Goal: Task Accomplishment & Management: Manage account settings

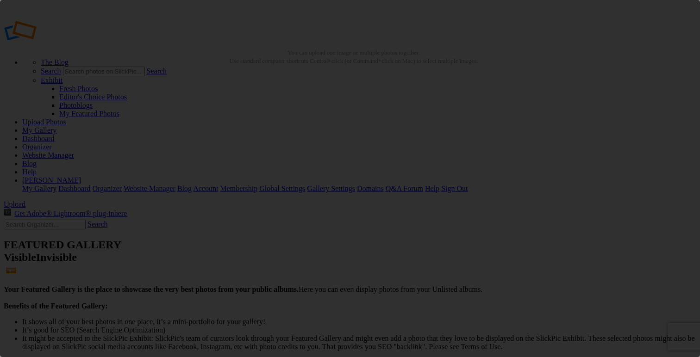
drag, startPoint x: 630, startPoint y: 50, endPoint x: 541, endPoint y: 122, distance: 113.8
click at [630, 50] on div "×" at bounding box center [350, 178] width 700 height 357
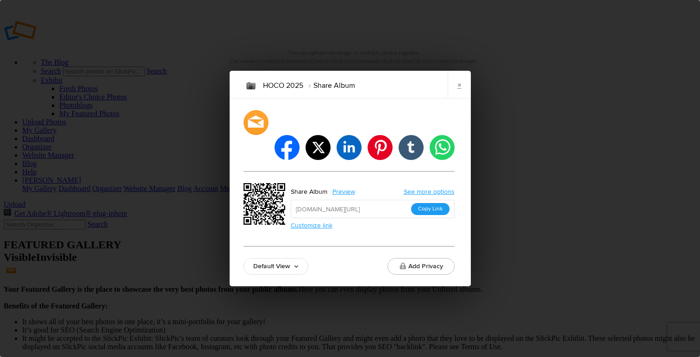
click at [426, 203] on button "Copy Link" at bounding box center [430, 209] width 38 height 12
click at [426, 200] on input "https://slickpic.us/18372437JND0" at bounding box center [373, 209] width 164 height 19
click at [463, 96] on link "×" at bounding box center [459, 85] width 23 height 28
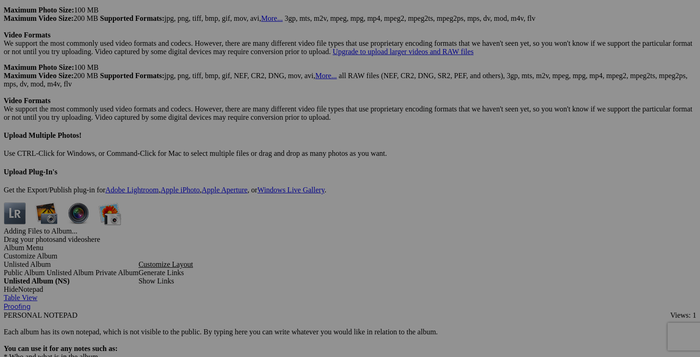
scroll to position [7073, 0]
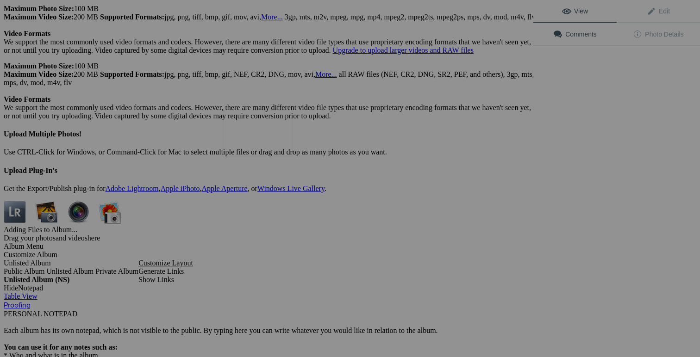
click at [273, 143] on img at bounding box center [257, 133] width 69 height 46
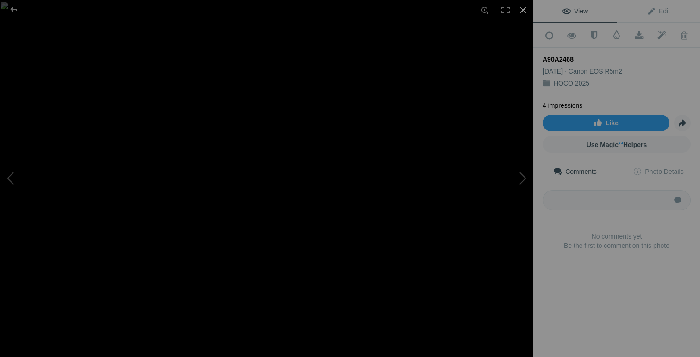
click at [524, 12] on div at bounding box center [523, 10] width 20 height 20
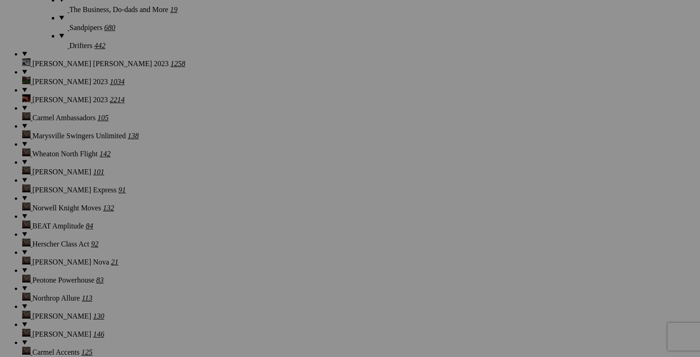
scroll to position [2140, 0]
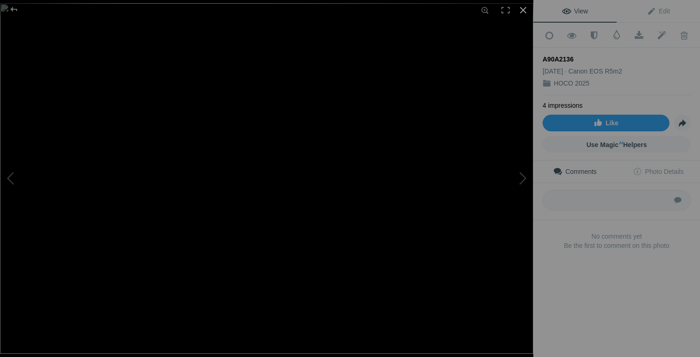
click at [524, 8] on div at bounding box center [523, 10] width 20 height 20
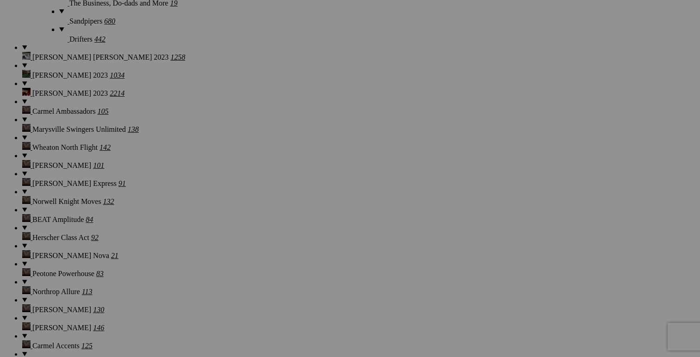
scroll to position [2165, 0]
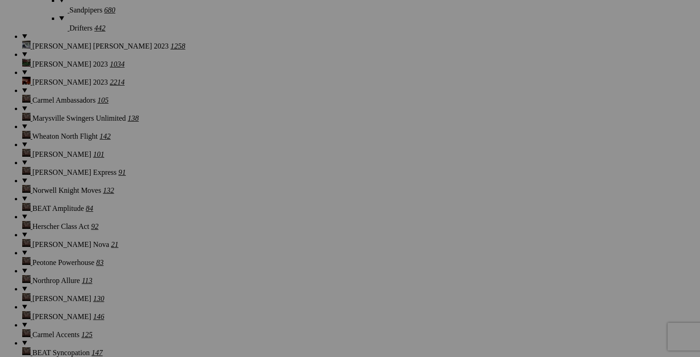
click at [177, 225] on img at bounding box center [175, 222] width 69 height 46
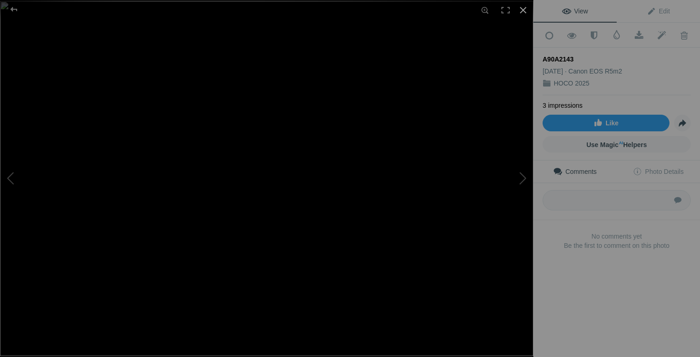
click at [525, 19] on div at bounding box center [523, 10] width 20 height 20
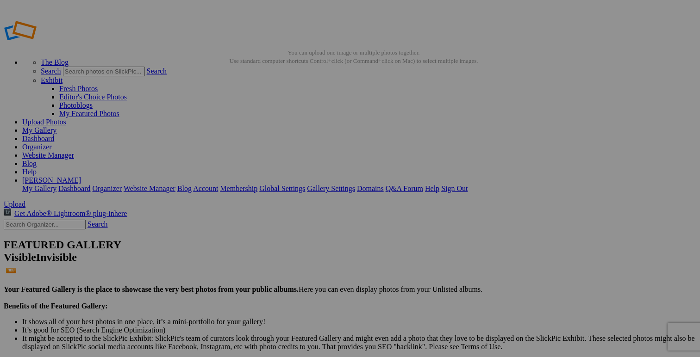
scroll to position [0, 0]
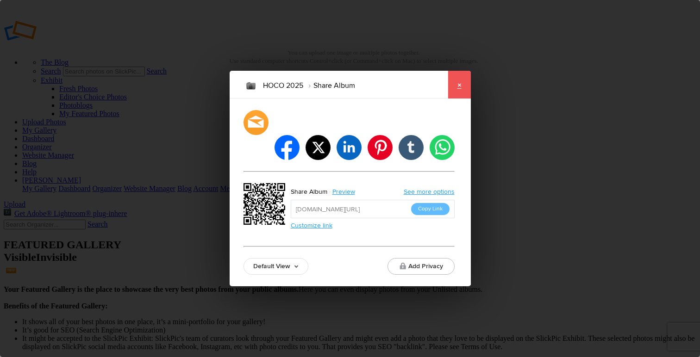
click at [464, 90] on link "×" at bounding box center [459, 85] width 23 height 28
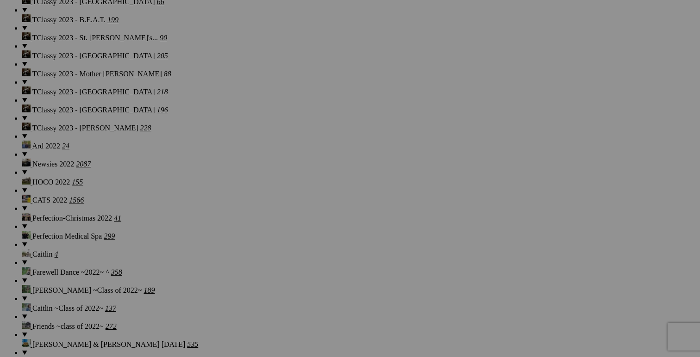
scroll to position [3855, 0]
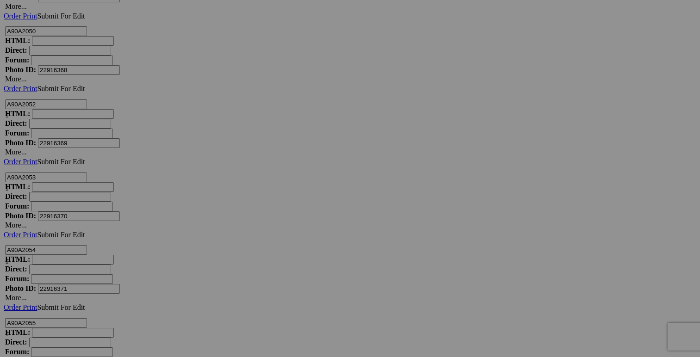
scroll to position [9332, 0]
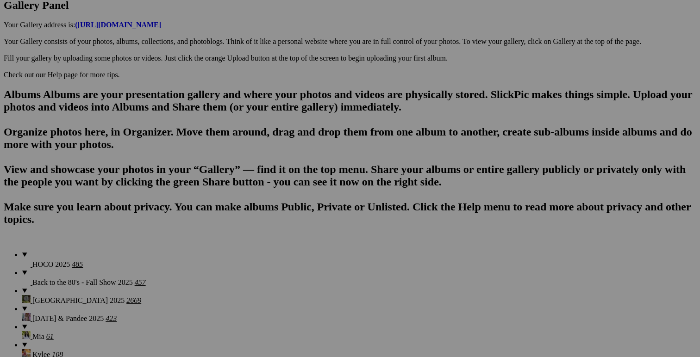
scroll to position [505, 0]
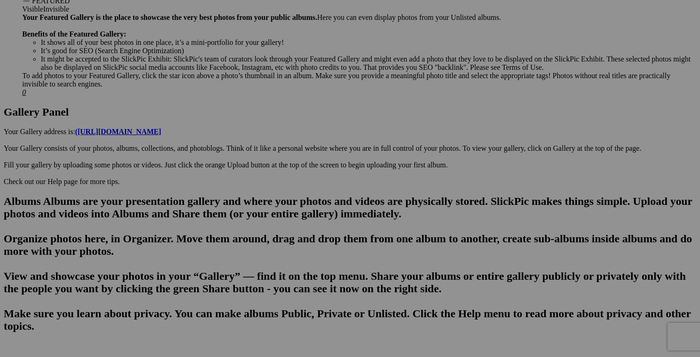
scroll to position [410, 0]
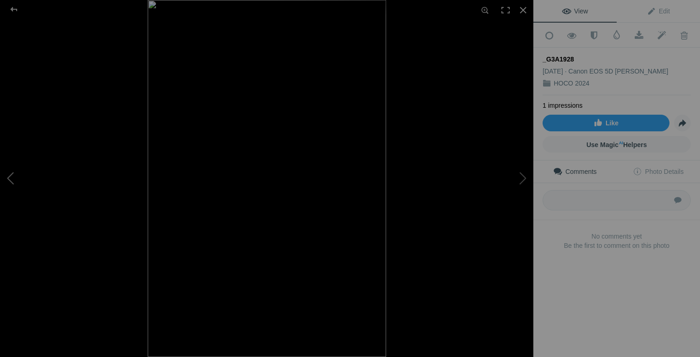
click at [12, 174] on button at bounding box center [34, 178] width 69 height 129
click at [286, 249] on img at bounding box center [266, 178] width 227 height 357
click at [522, 7] on div at bounding box center [523, 10] width 20 height 20
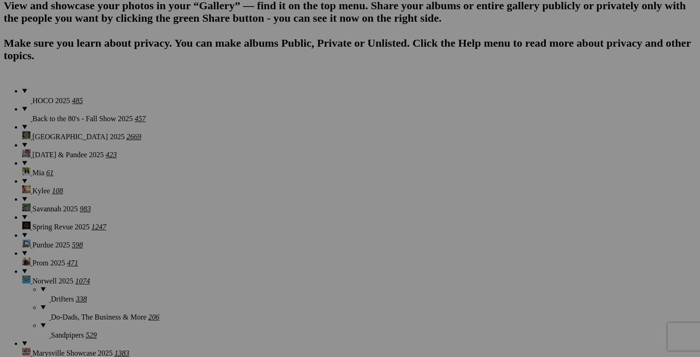
scroll to position [723, 0]
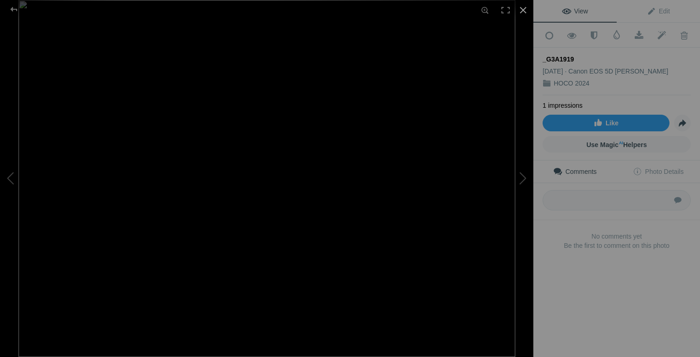
click at [530, 9] on div at bounding box center [523, 10] width 20 height 20
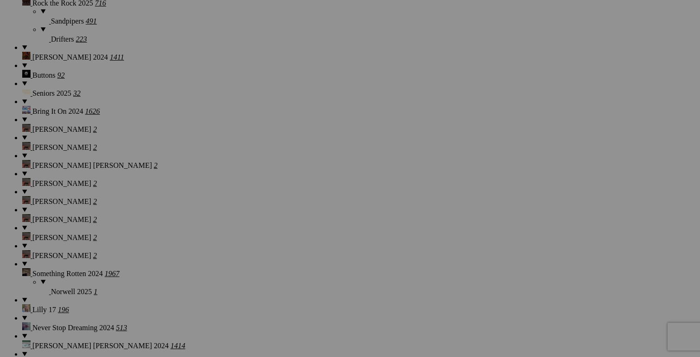
scroll to position [1298, 0]
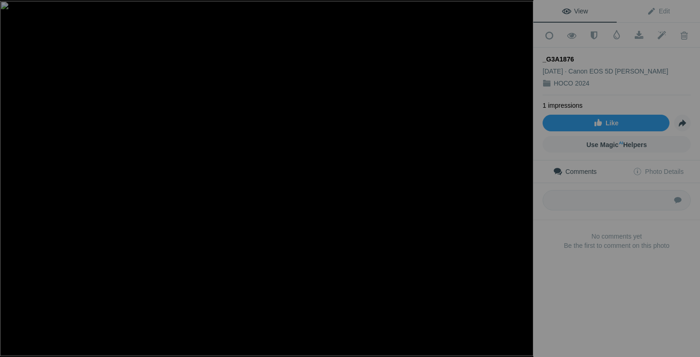
click at [524, 10] on div at bounding box center [523, 10] width 20 height 20
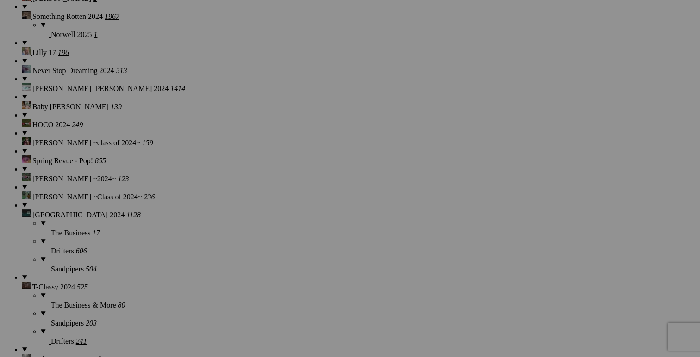
scroll to position [1545, 0]
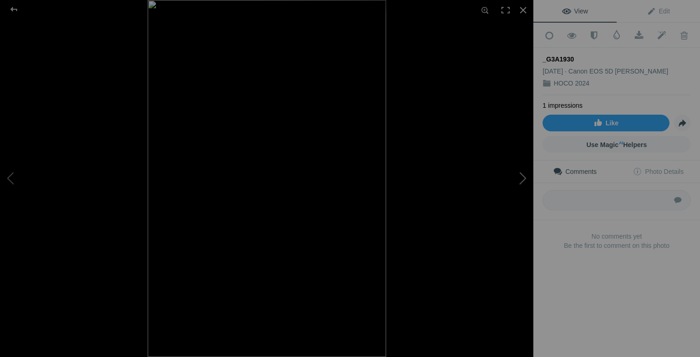
click at [519, 179] on button at bounding box center [498, 178] width 69 height 129
click at [521, 177] on button at bounding box center [498, 178] width 69 height 129
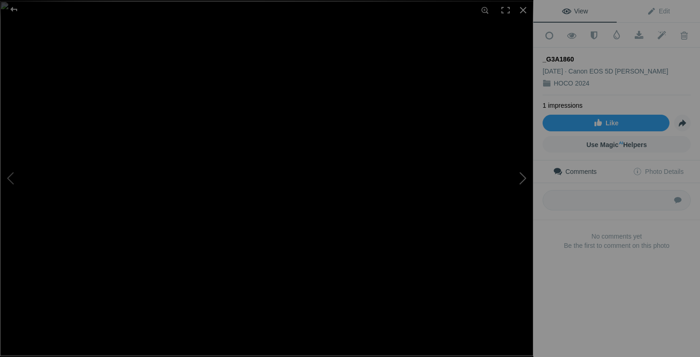
click at [520, 179] on button at bounding box center [498, 178] width 69 height 129
click at [521, 179] on button at bounding box center [498, 178] width 69 height 129
click at [522, 178] on button at bounding box center [498, 178] width 69 height 129
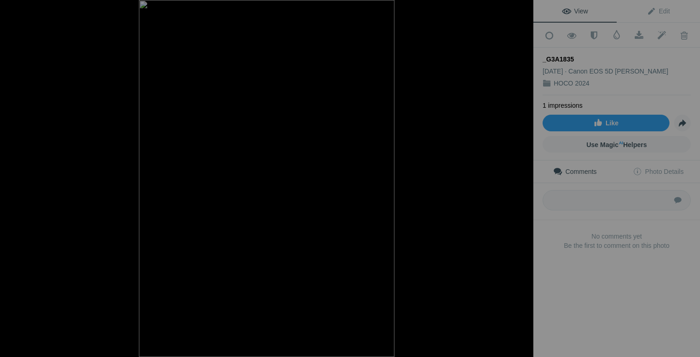
click at [522, 178] on button at bounding box center [498, 178] width 69 height 129
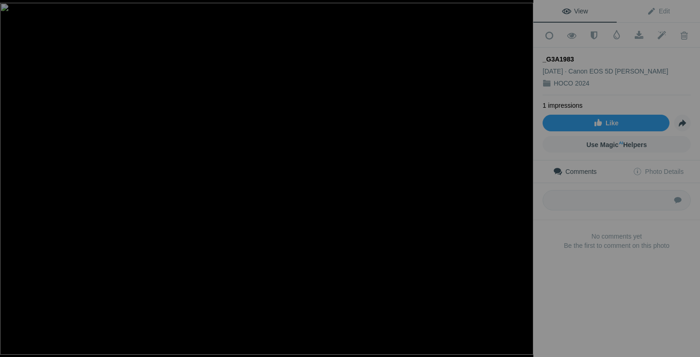
click at [522, 178] on button at bounding box center [498, 178] width 69 height 129
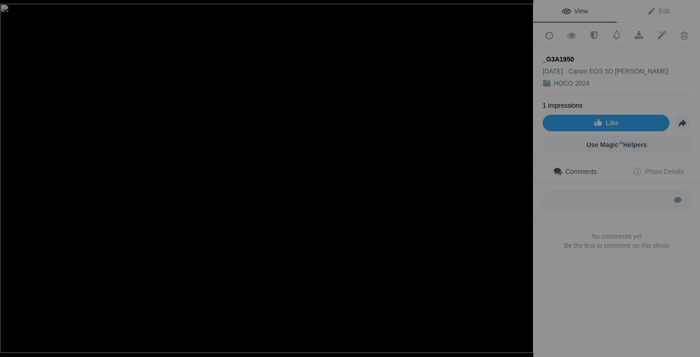
click at [522, 178] on button at bounding box center [498, 178] width 69 height 129
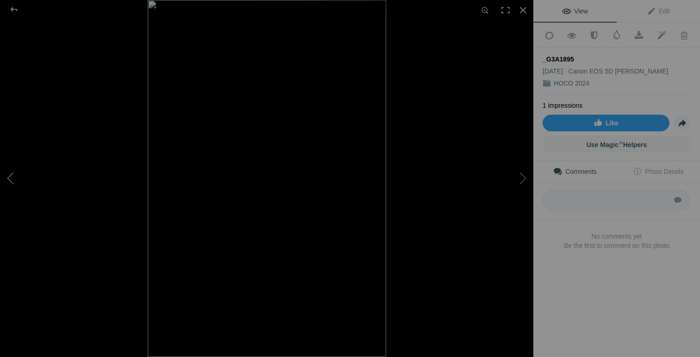
click at [14, 174] on button at bounding box center [34, 178] width 69 height 129
click at [521, 177] on button at bounding box center [498, 178] width 69 height 129
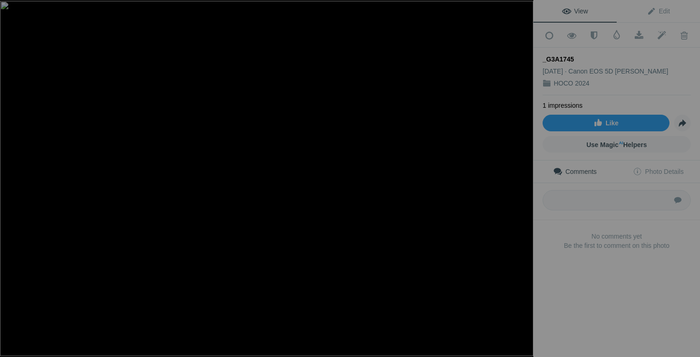
click at [521, 177] on button at bounding box center [498, 178] width 69 height 129
click at [520, 176] on button at bounding box center [498, 178] width 69 height 129
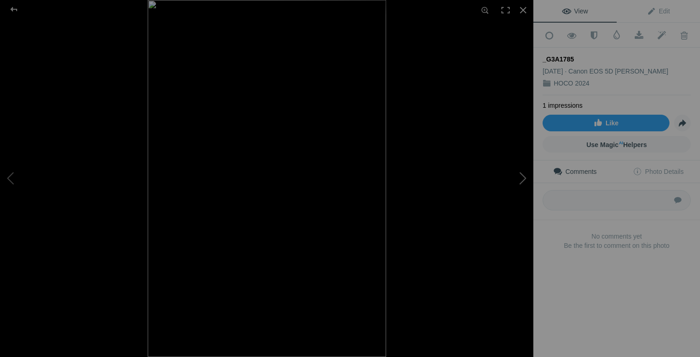
click at [520, 176] on button at bounding box center [498, 178] width 69 height 129
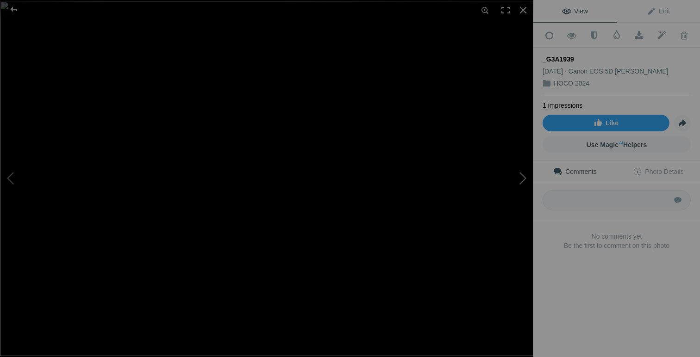
click at [520, 176] on button at bounding box center [498, 178] width 69 height 129
click at [10, 180] on button at bounding box center [34, 178] width 69 height 129
click at [520, 8] on div at bounding box center [523, 10] width 20 height 20
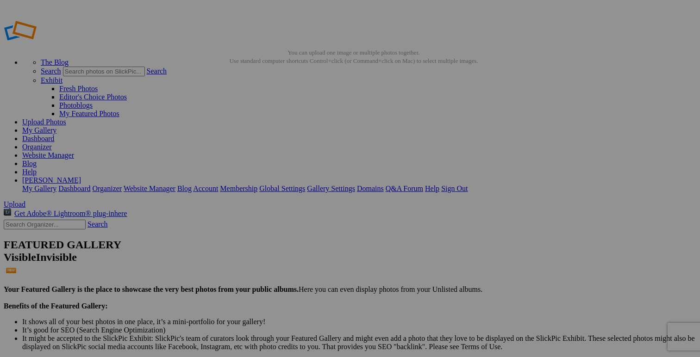
scroll to position [0, 0]
click at [52, 143] on link "Organizer" at bounding box center [37, 147] width 30 height 8
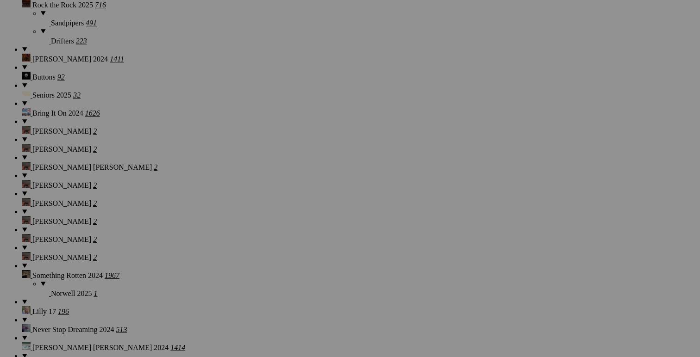
scroll to position [1287, 0]
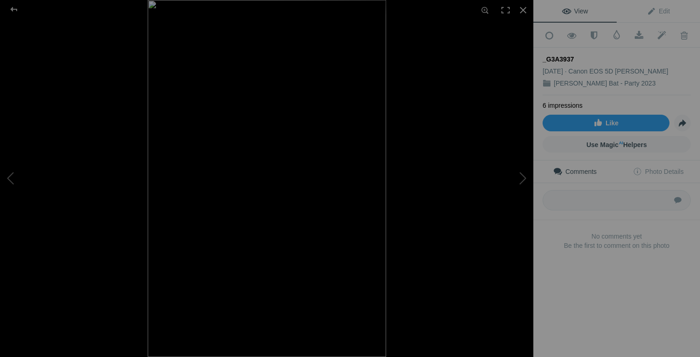
click at [238, 153] on img at bounding box center [267, 178] width 238 height 357
click at [238, 153] on img at bounding box center [378, 277] width 1156 height 1734
click at [521, 9] on div at bounding box center [523, 10] width 20 height 20
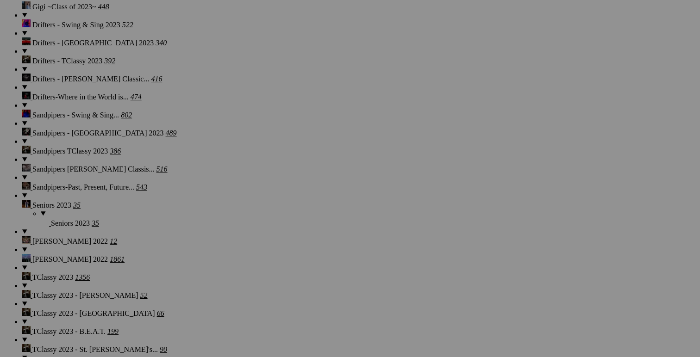
scroll to position [2881, 0]
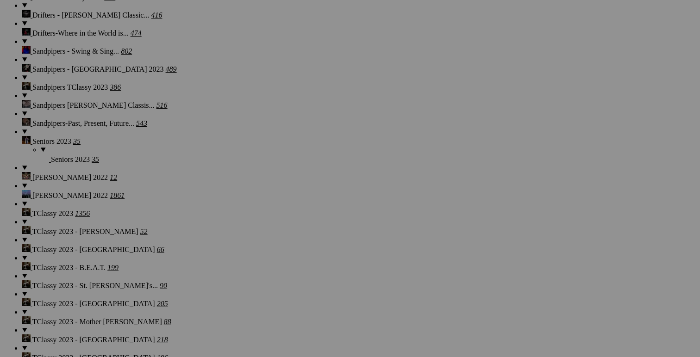
scroll to position [2953, 0]
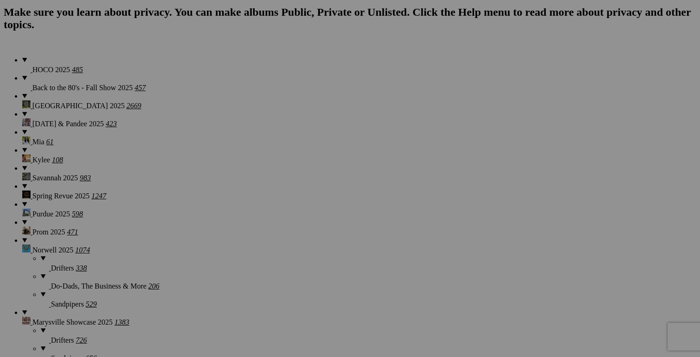
scroll to position [1274, 0]
